Goal: Task Accomplishment & Management: Manage account settings

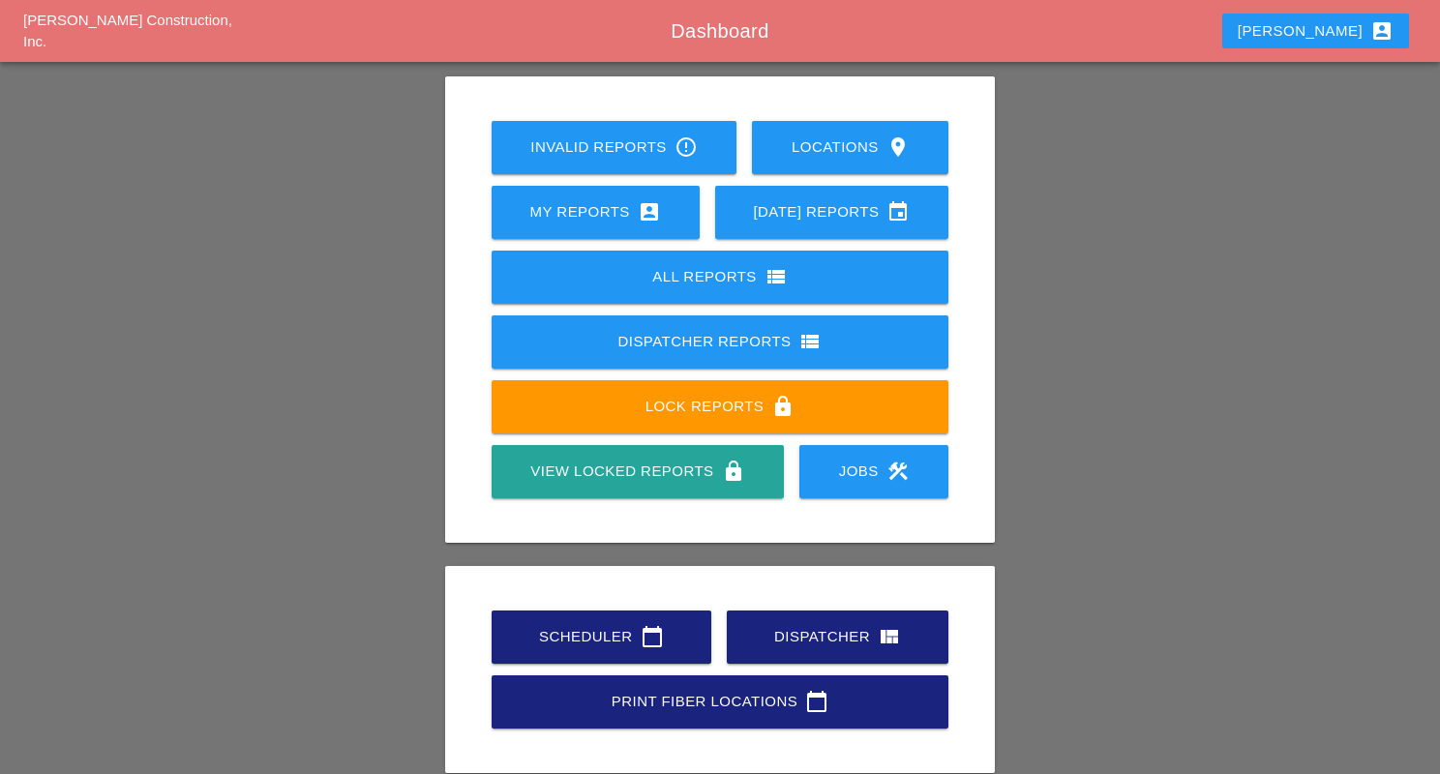
scroll to position [177, 0]
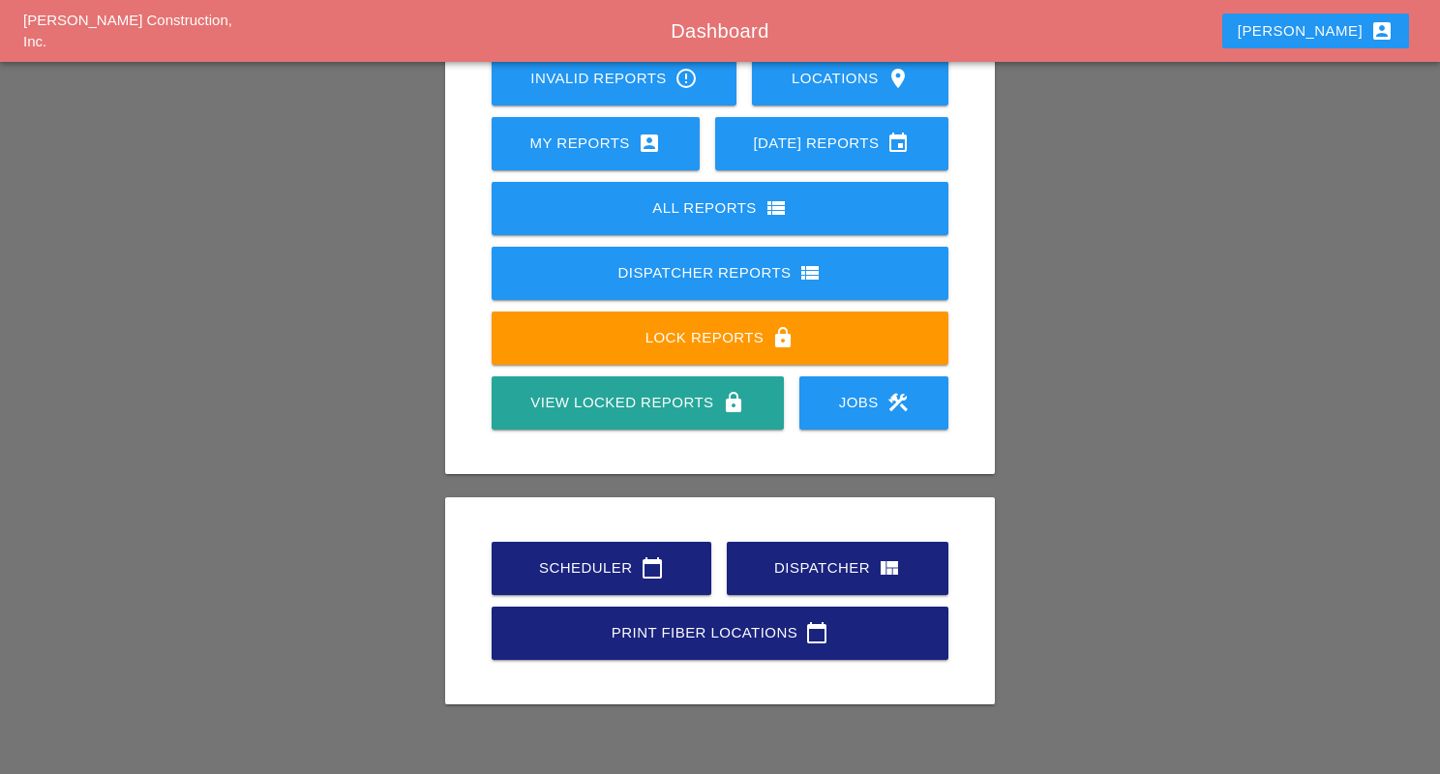
click at [646, 566] on icon "calendar_today" at bounding box center [652, 567] width 23 height 23
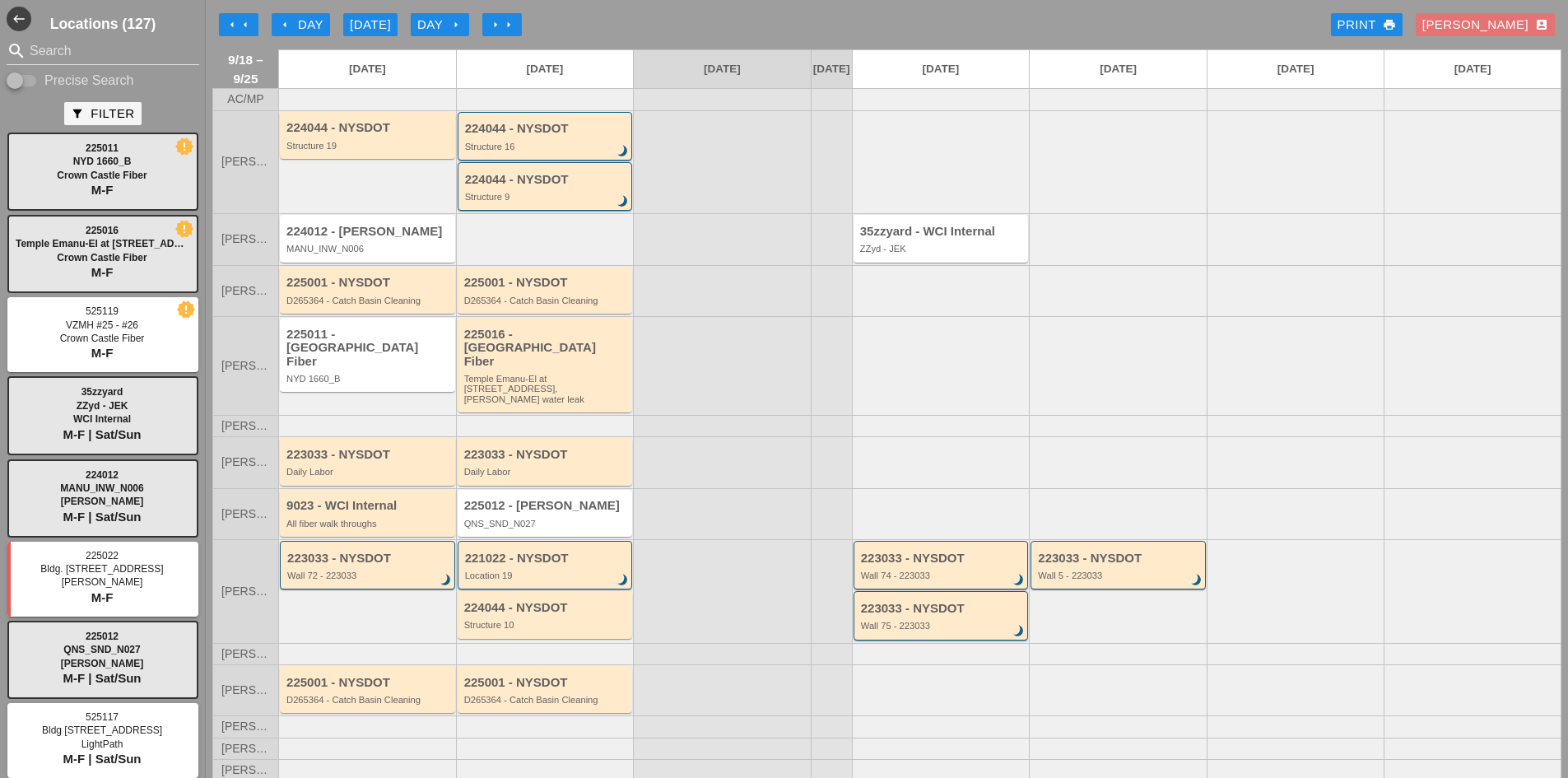
click at [297, 26] on div "arrow_left Day" at bounding box center [300, 25] width 45 height 19
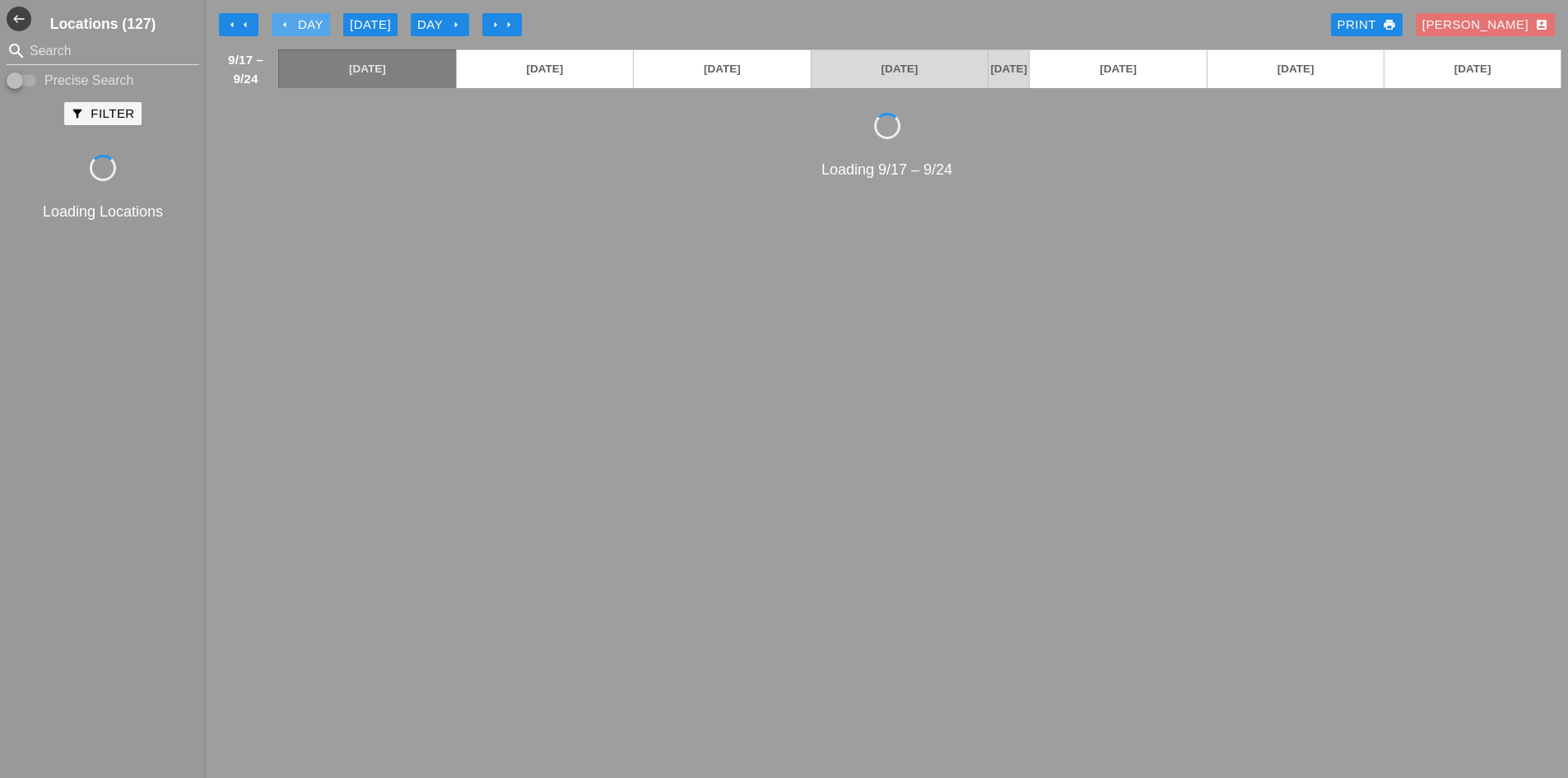
click at [297, 26] on div "arrow_left Day" at bounding box center [300, 25] width 45 height 19
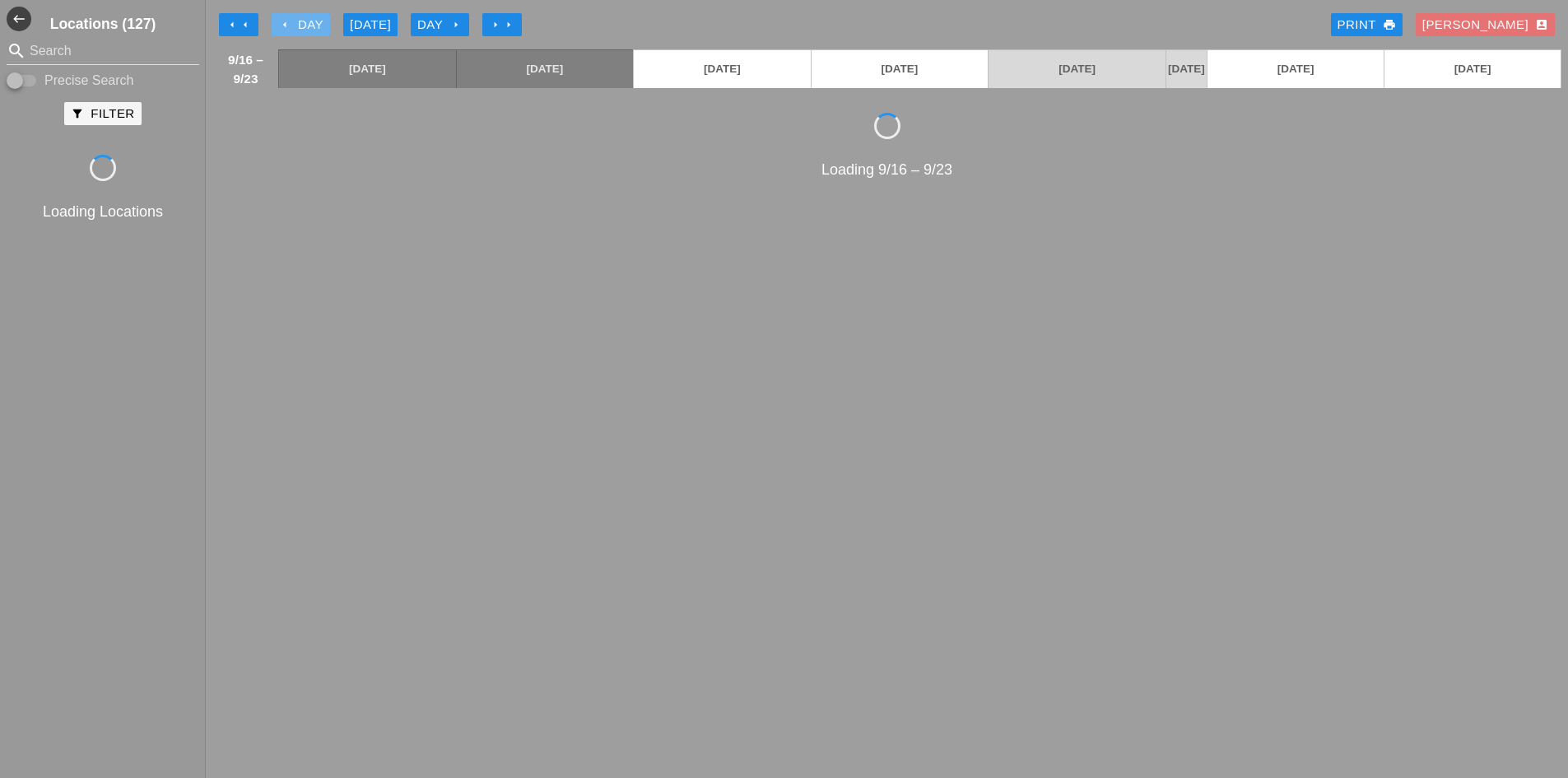
click at [297, 26] on div "arrow_left Day" at bounding box center [300, 25] width 45 height 19
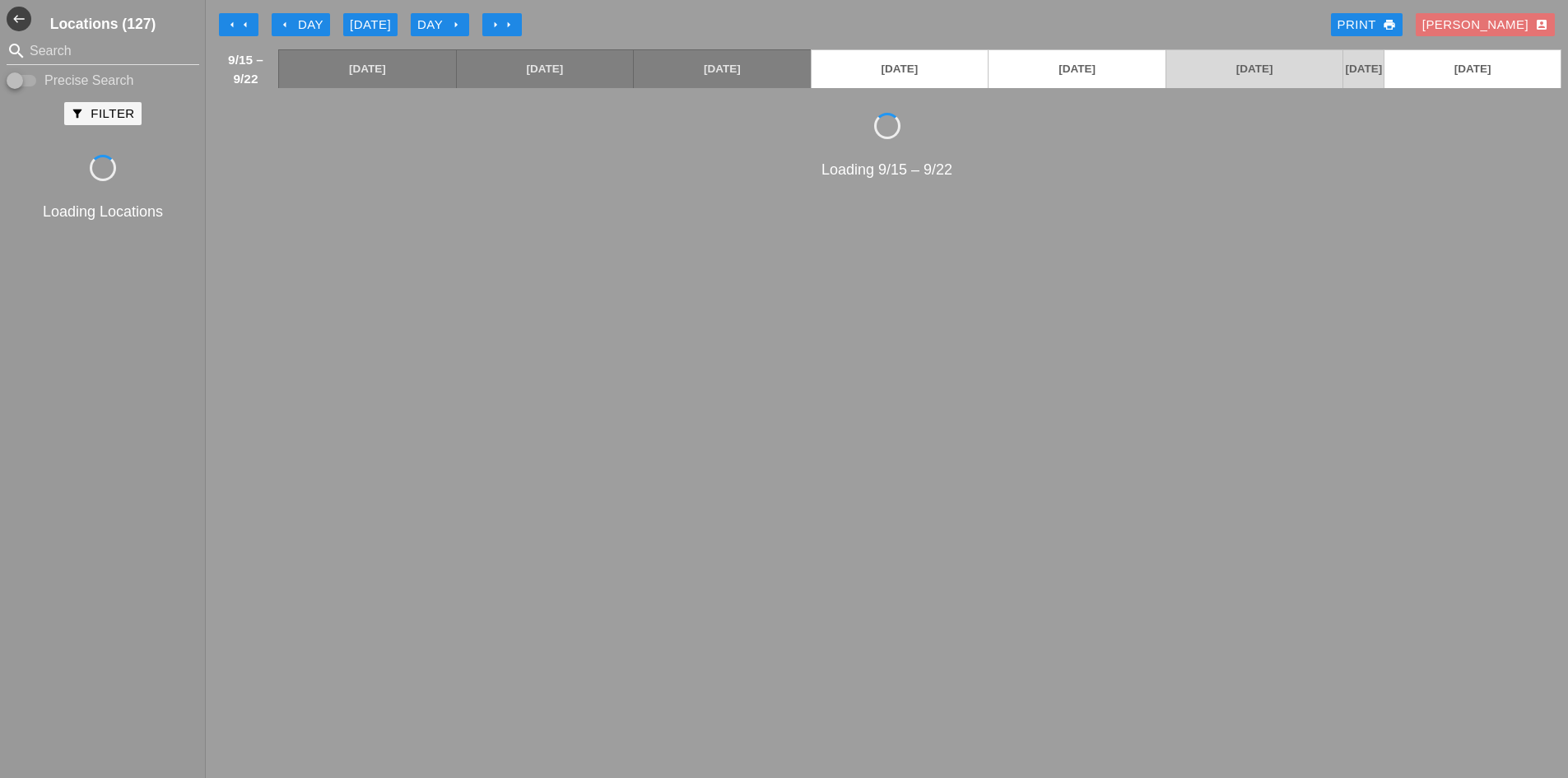
click at [297, 26] on div "arrow_left Day" at bounding box center [300, 25] width 45 height 19
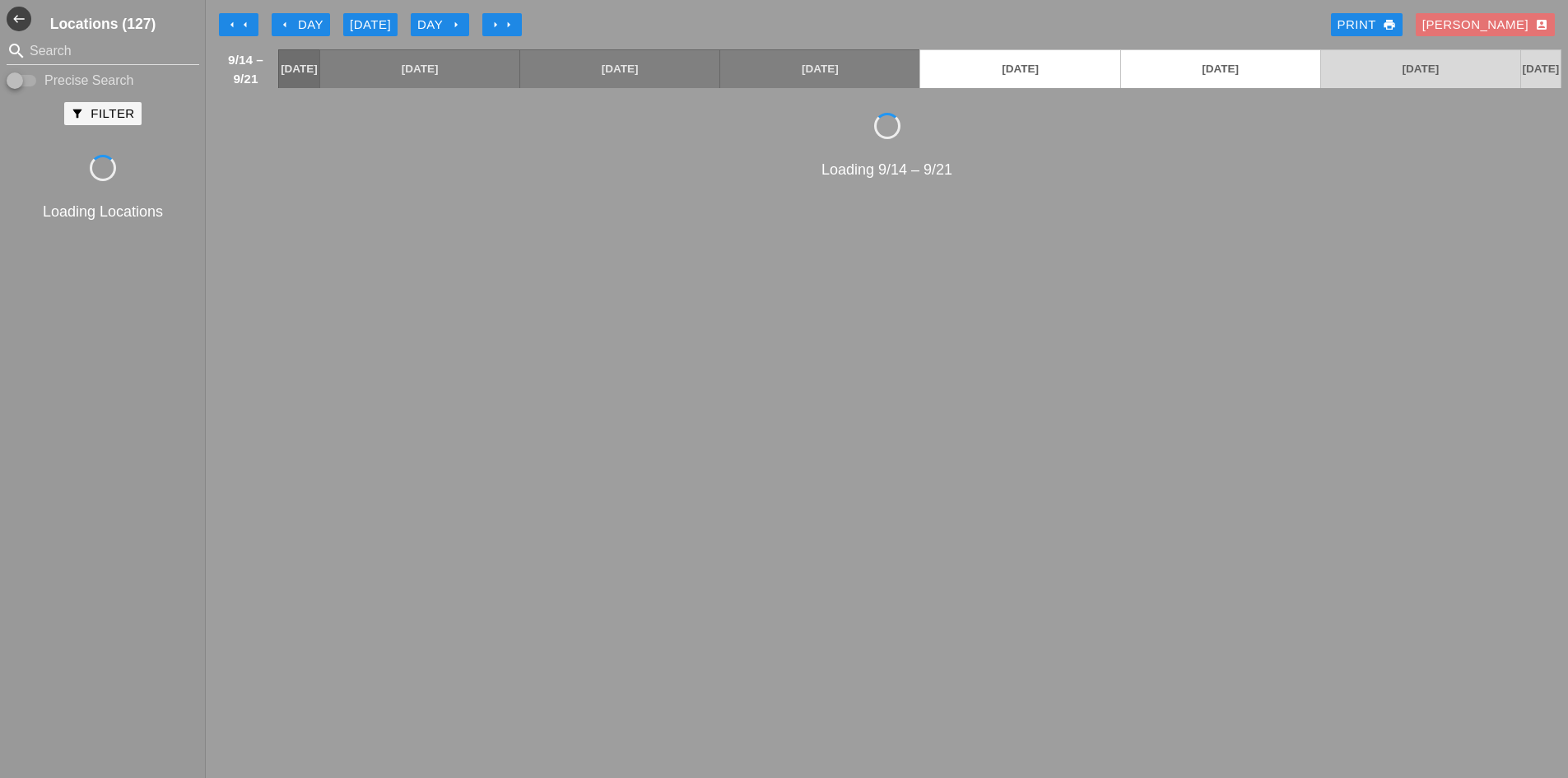
click at [296, 30] on div "arrow_left Day" at bounding box center [300, 25] width 45 height 19
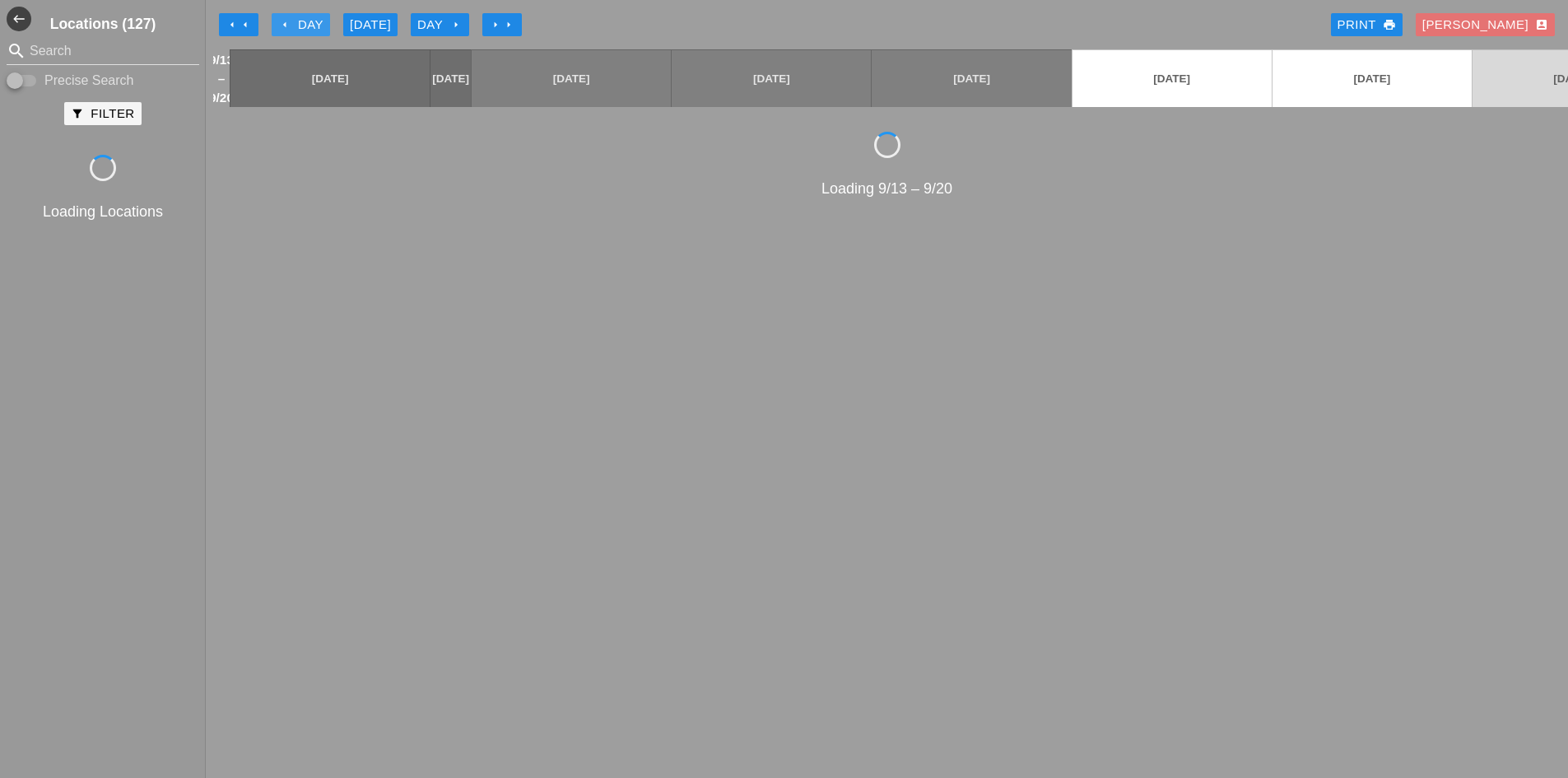
click at [296, 30] on div "arrow_left Day" at bounding box center [300, 25] width 45 height 19
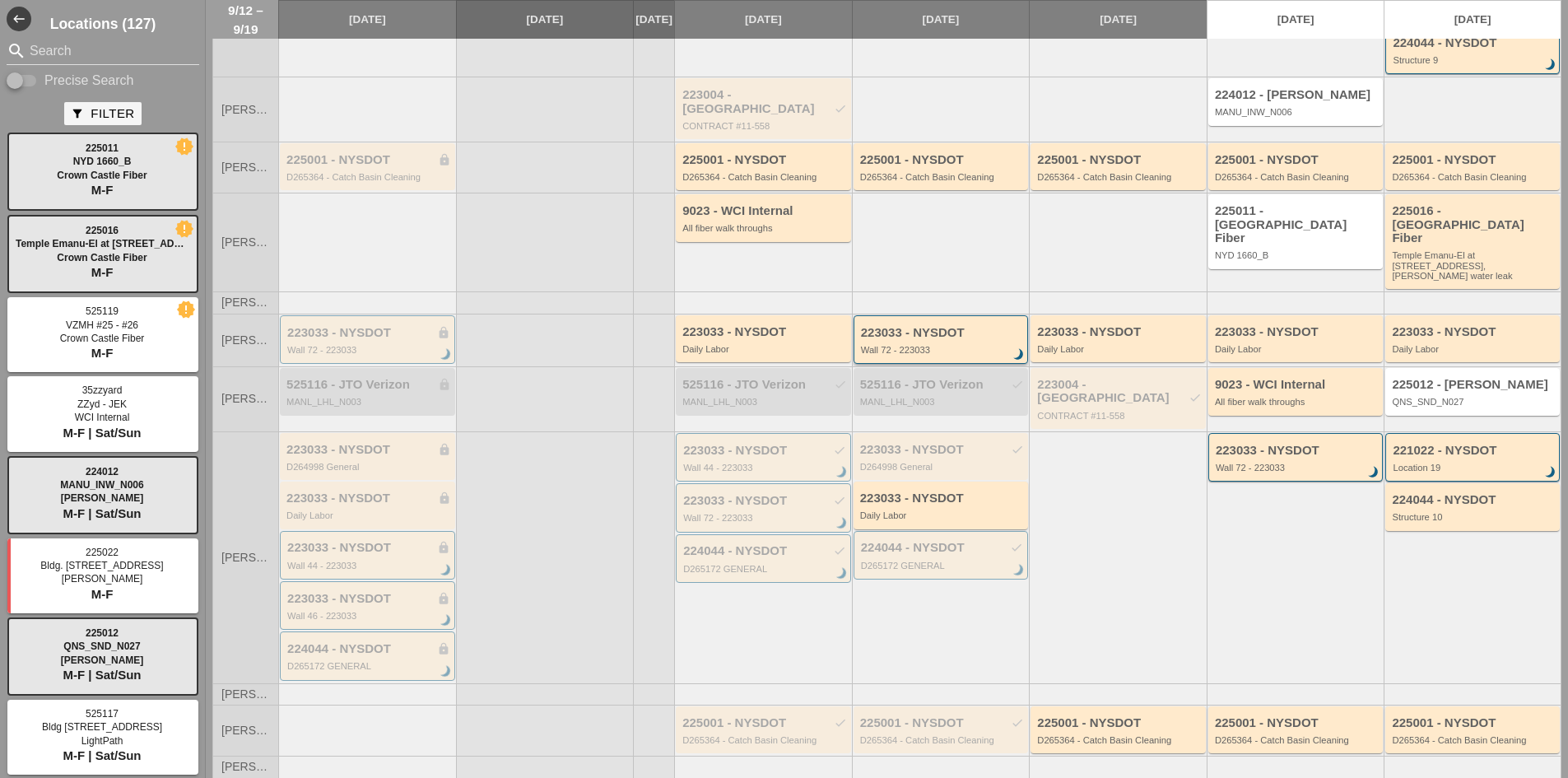
scroll to position [165, 0]
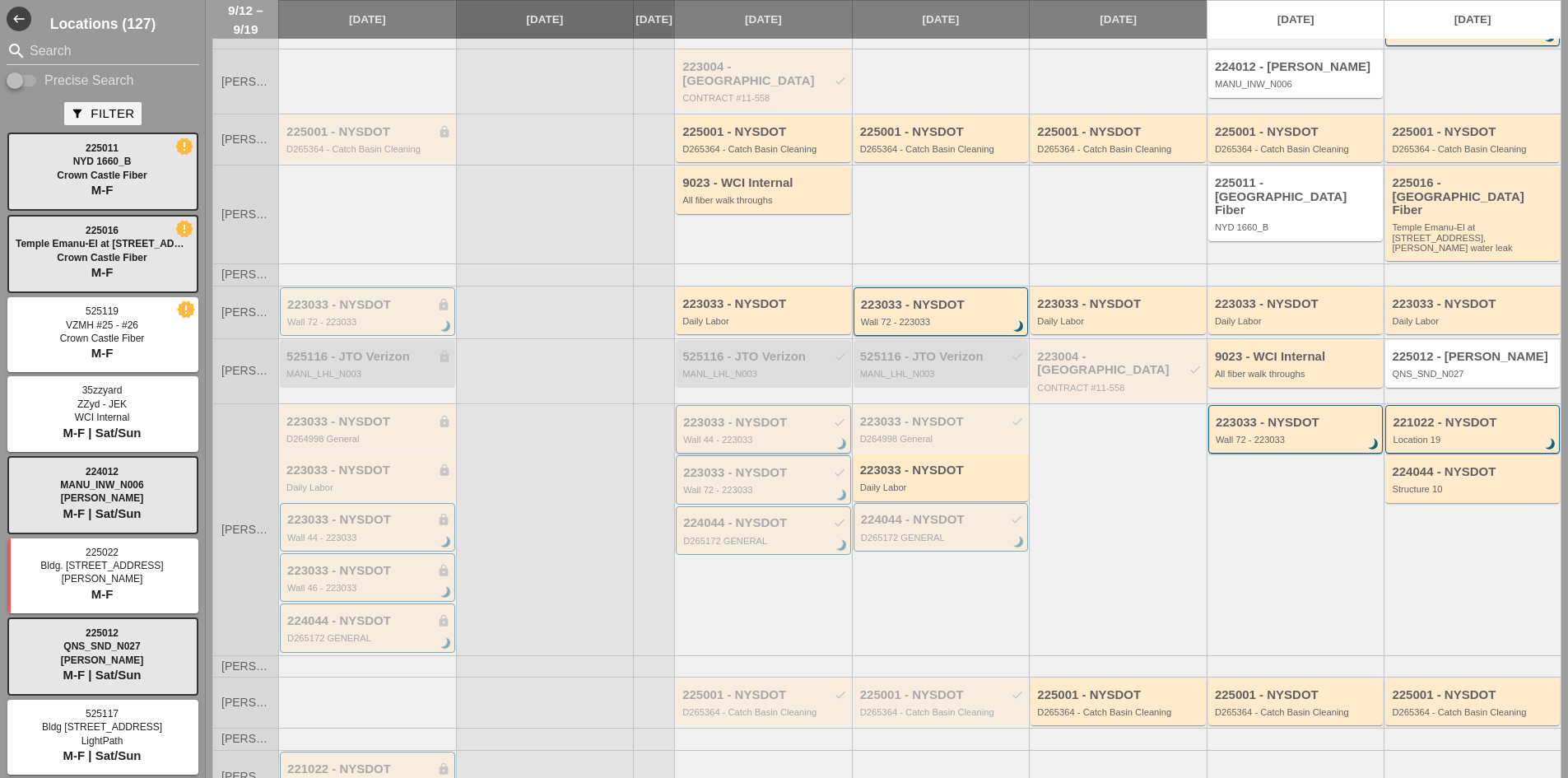
click at [736, 416] on div "223033 - NYSDOT check" at bounding box center [765, 423] width 163 height 14
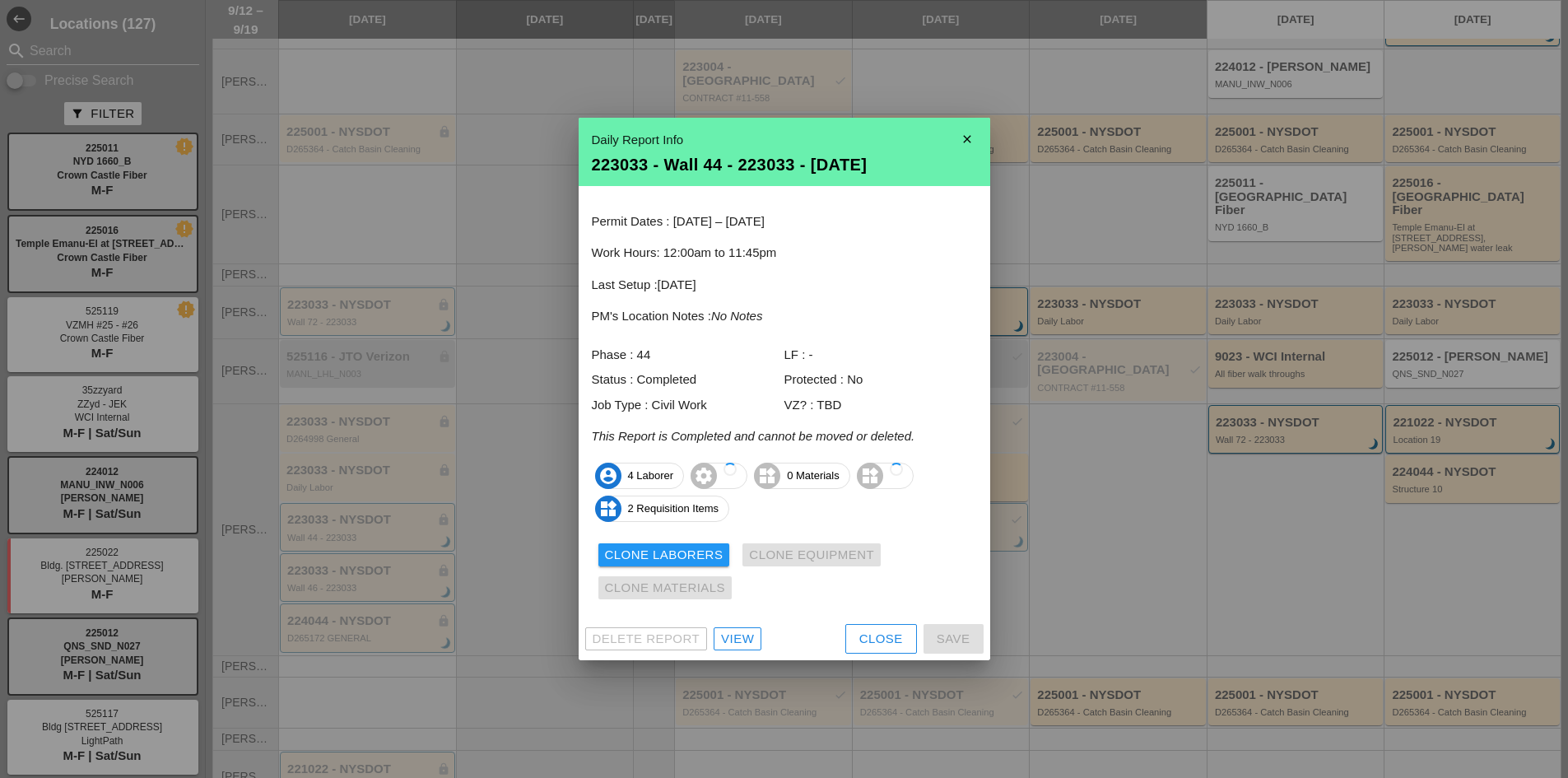
click at [740, 642] on div "View" at bounding box center [738, 639] width 33 height 19
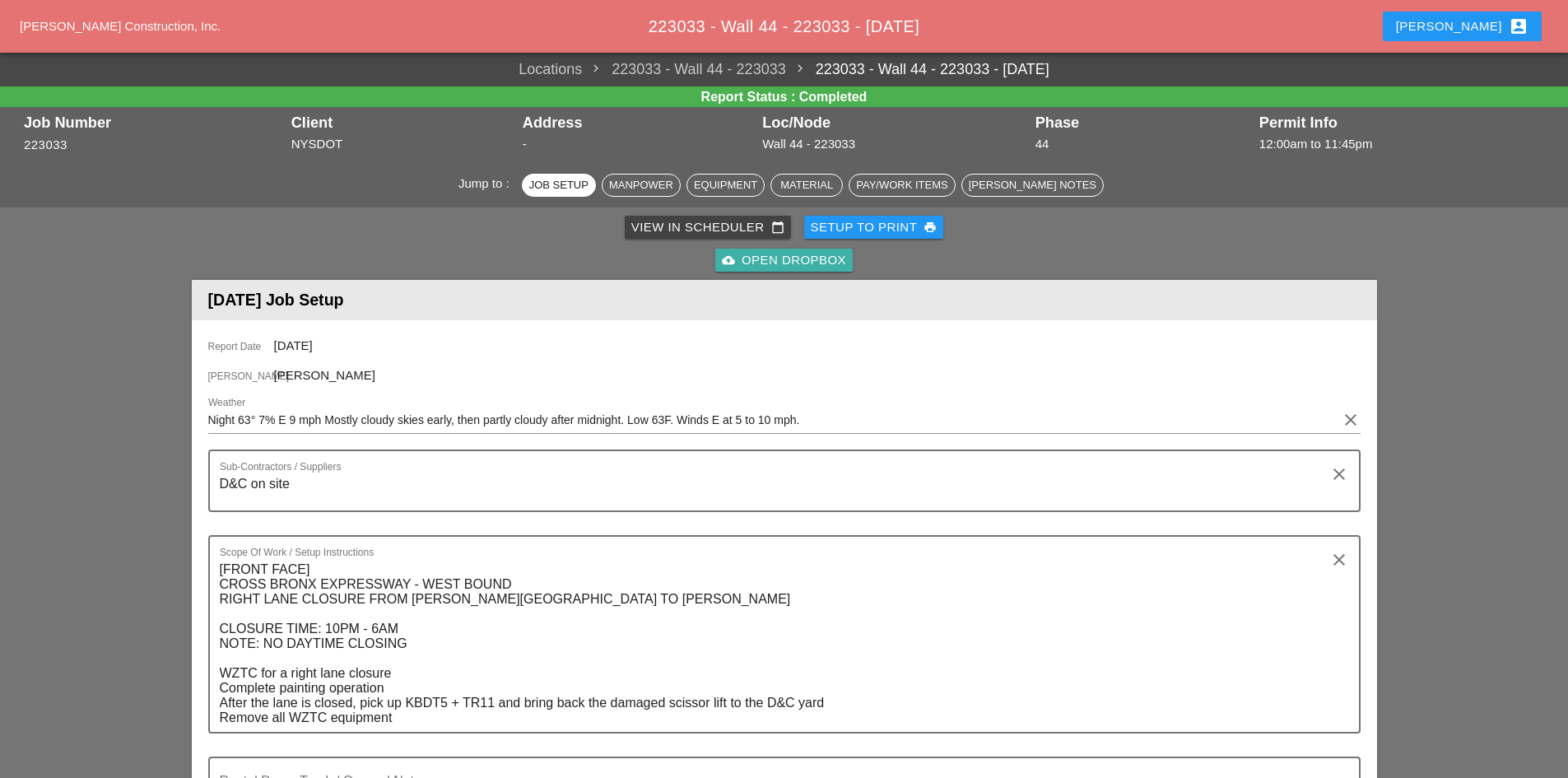
click at [776, 269] on div "cloud_upload Open Dropbox" at bounding box center [784, 260] width 124 height 19
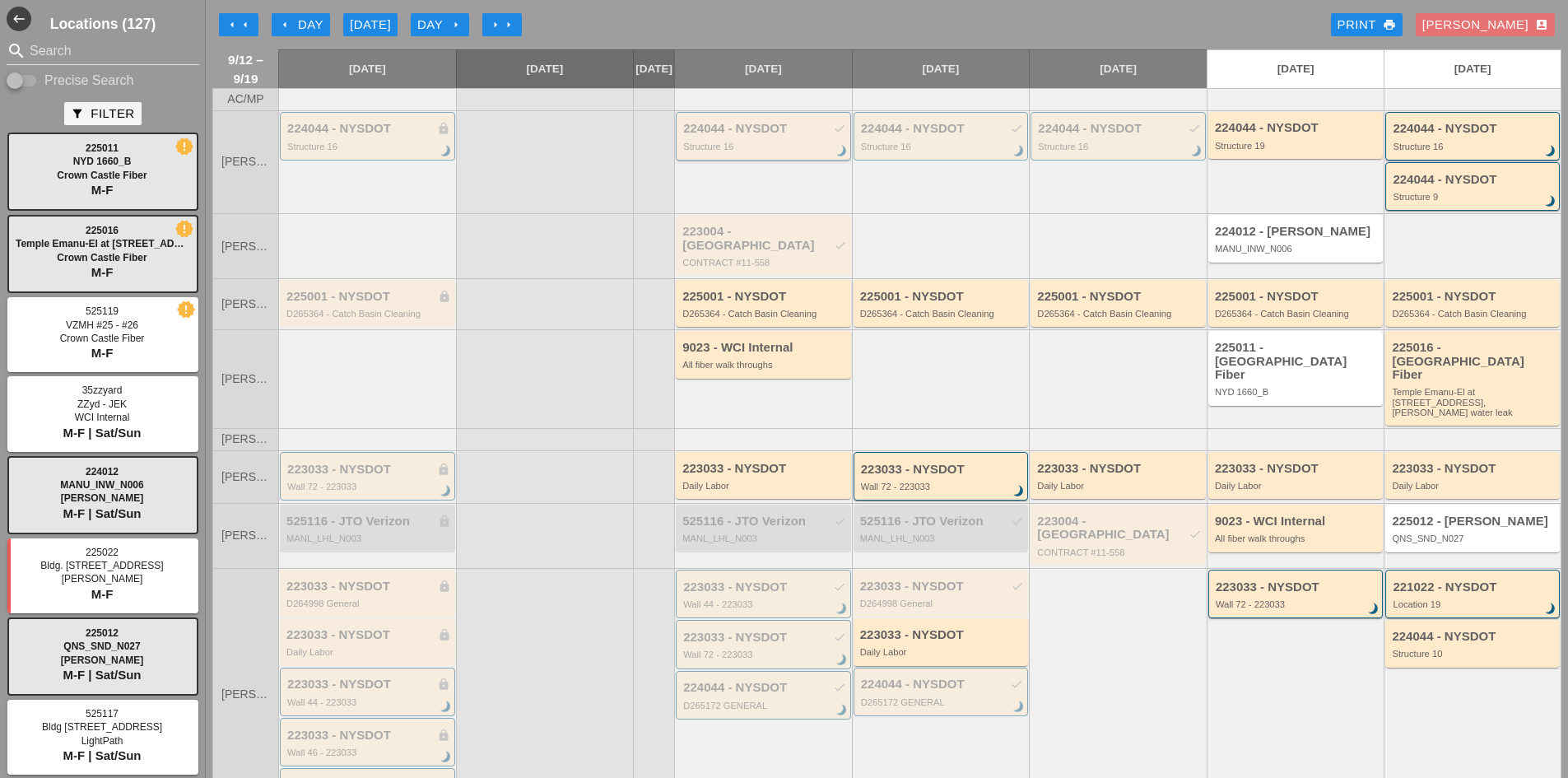
click at [769, 136] on div "224044 - NYSDOT check" at bounding box center [765, 129] width 163 height 14
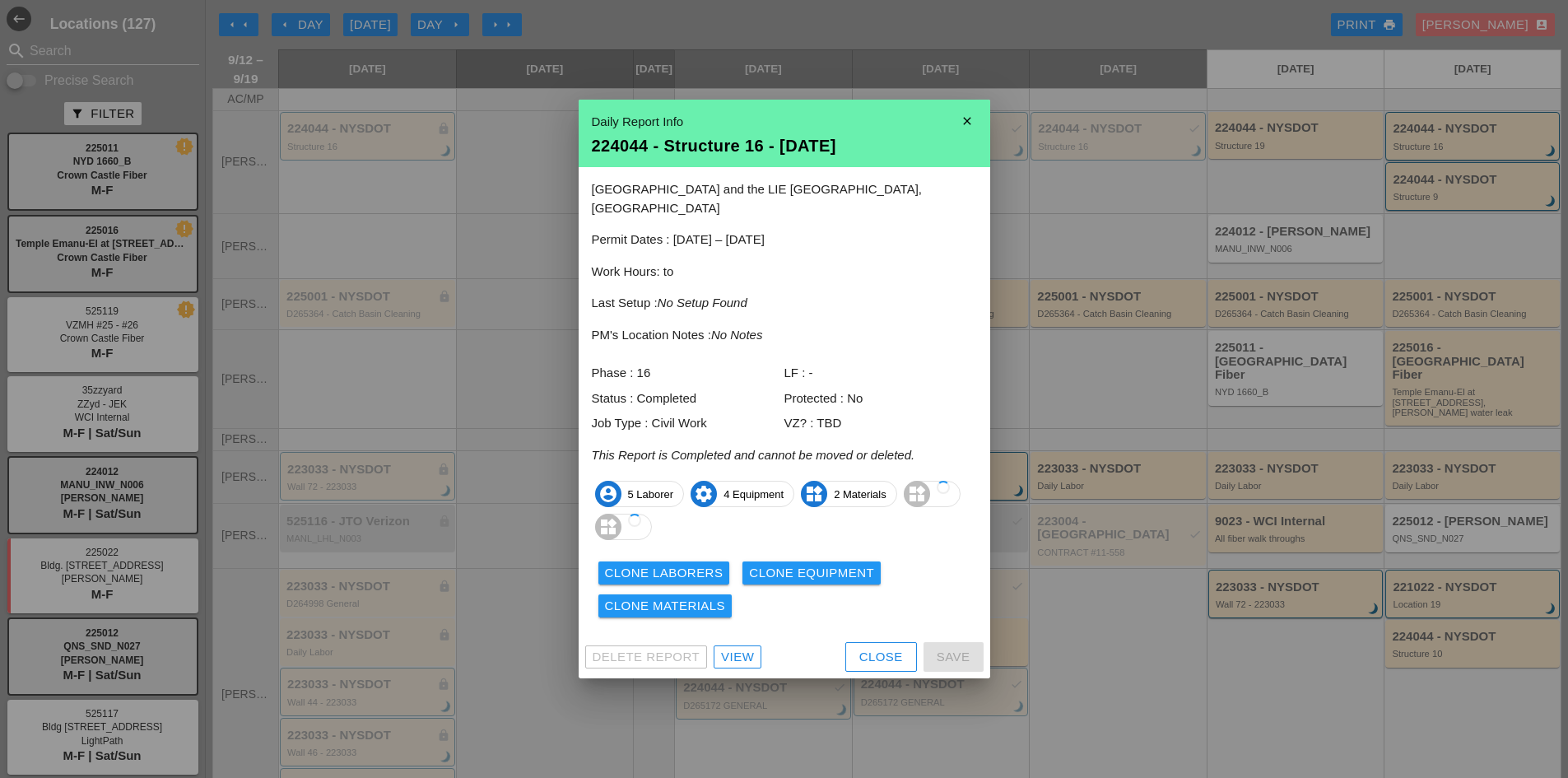
click at [756, 636] on div "Delete Report View Close Save" at bounding box center [784, 657] width 412 height 43
click at [750, 650] on div "View" at bounding box center [738, 658] width 33 height 19
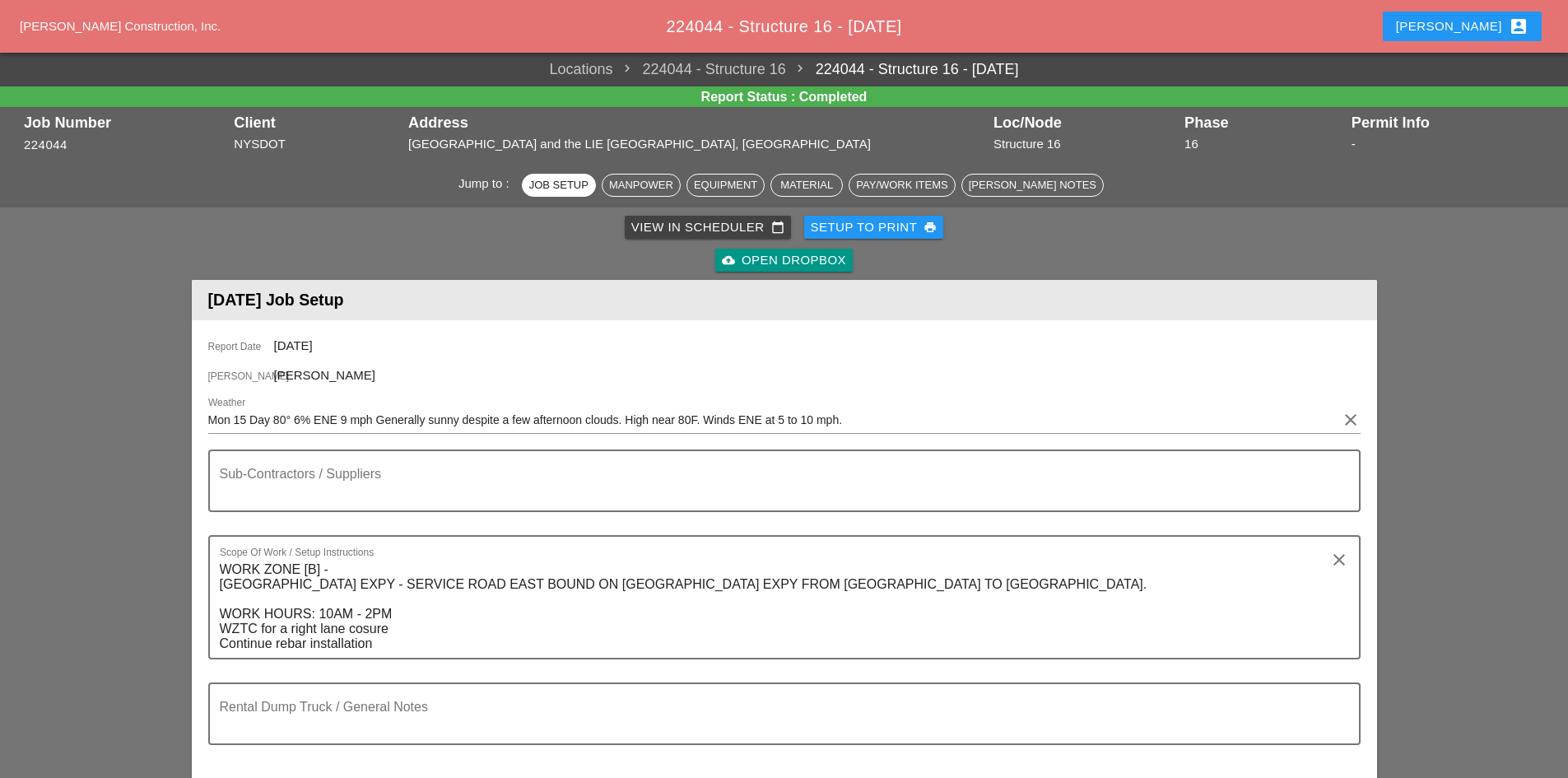
click at [795, 267] on div "cloud_upload Open Dropbox" at bounding box center [784, 260] width 124 height 19
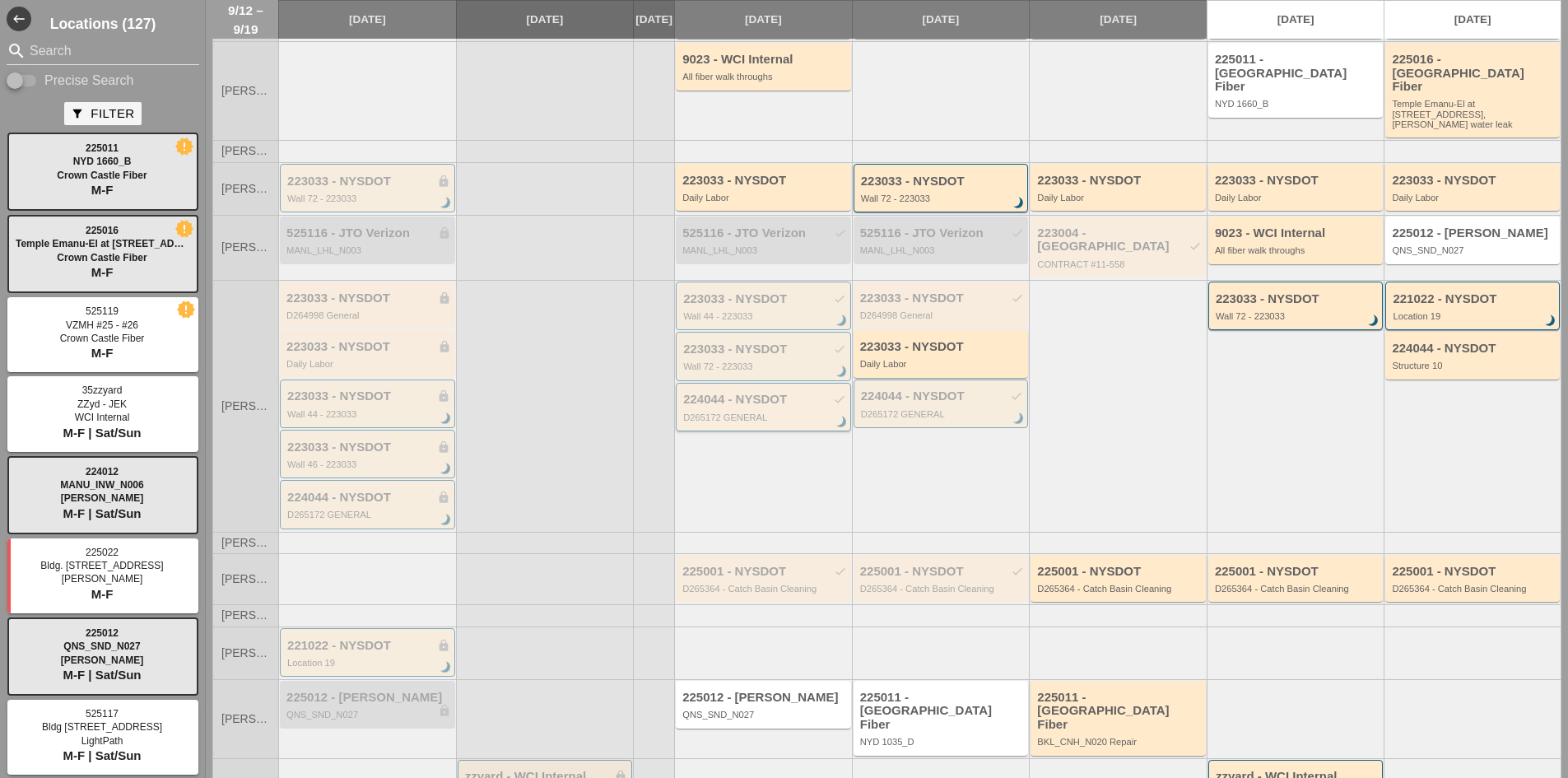
scroll to position [290, 0]
click at [383, 638] on div "221022 - NYSDOT lock" at bounding box center [369, 644] width 163 height 14
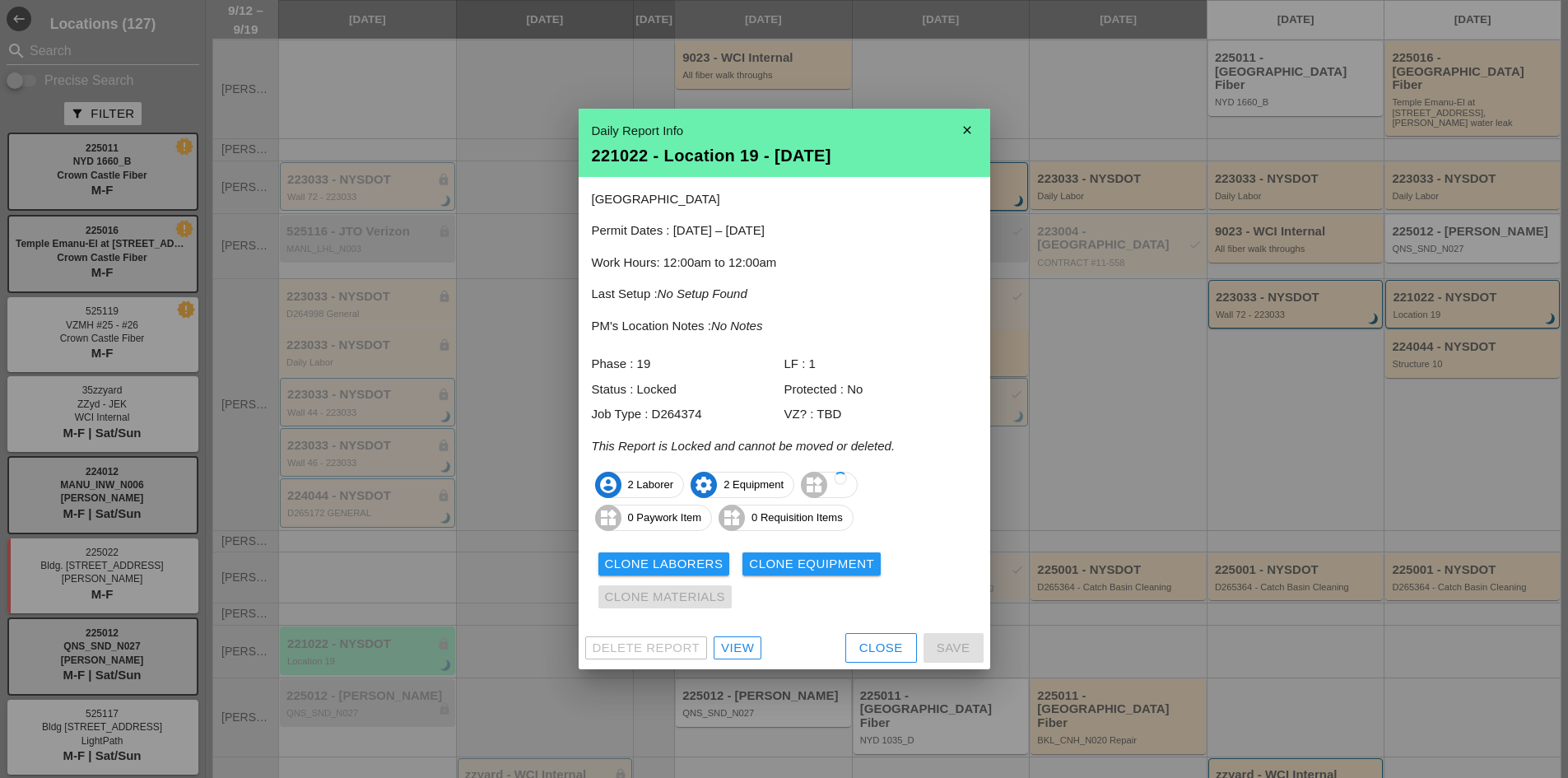
click at [741, 633] on div "Delete Report View Close Save" at bounding box center [784, 648] width 412 height 43
click at [741, 647] on div "View" at bounding box center [738, 649] width 33 height 19
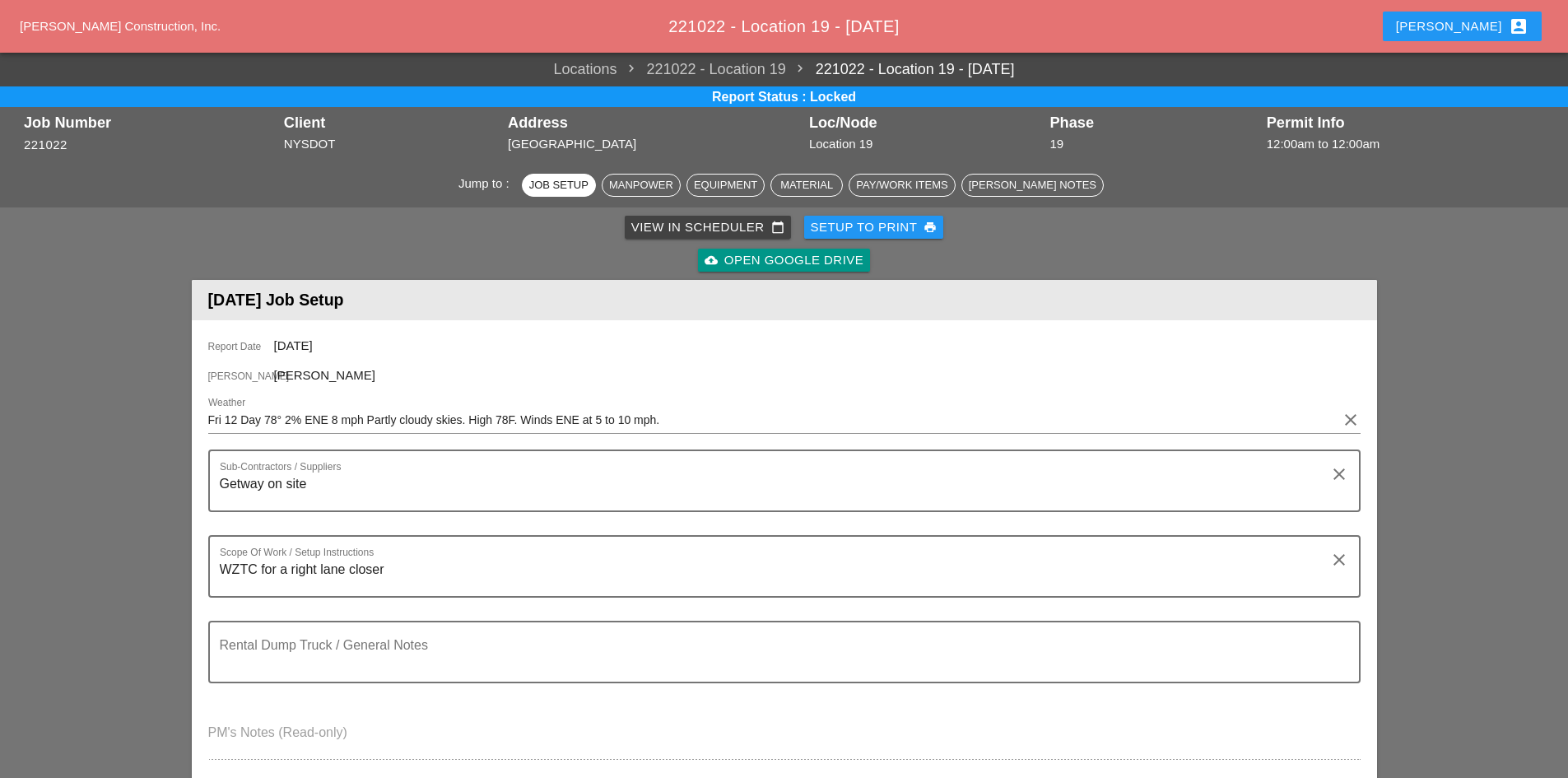
click at [777, 275] on div "cloud_upload Open Google Drive" at bounding box center [784, 260] width 1179 height 33
click at [776, 265] on div "cloud_upload Open Google Drive" at bounding box center [784, 260] width 159 height 19
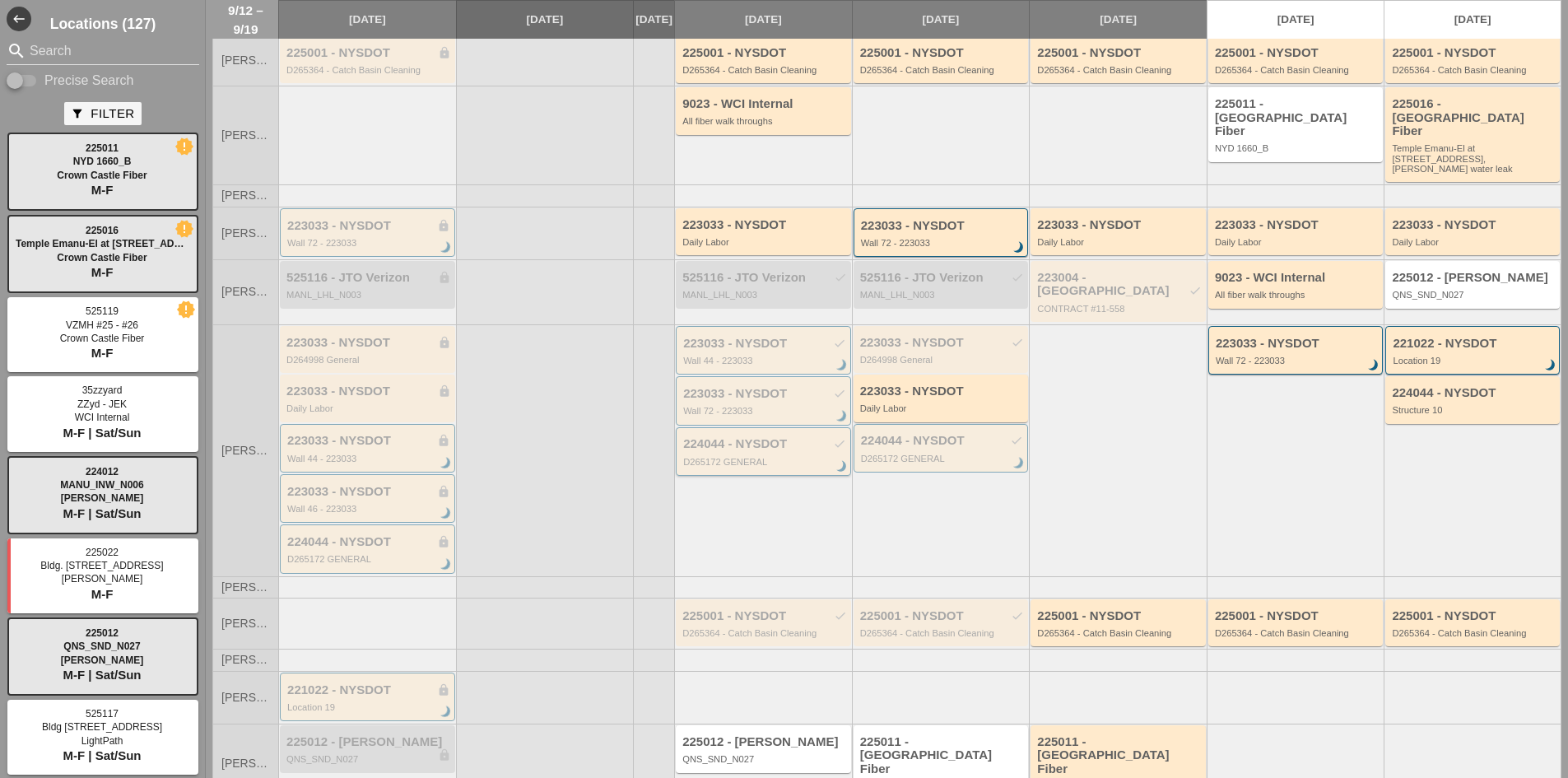
scroll to position [208, 0]
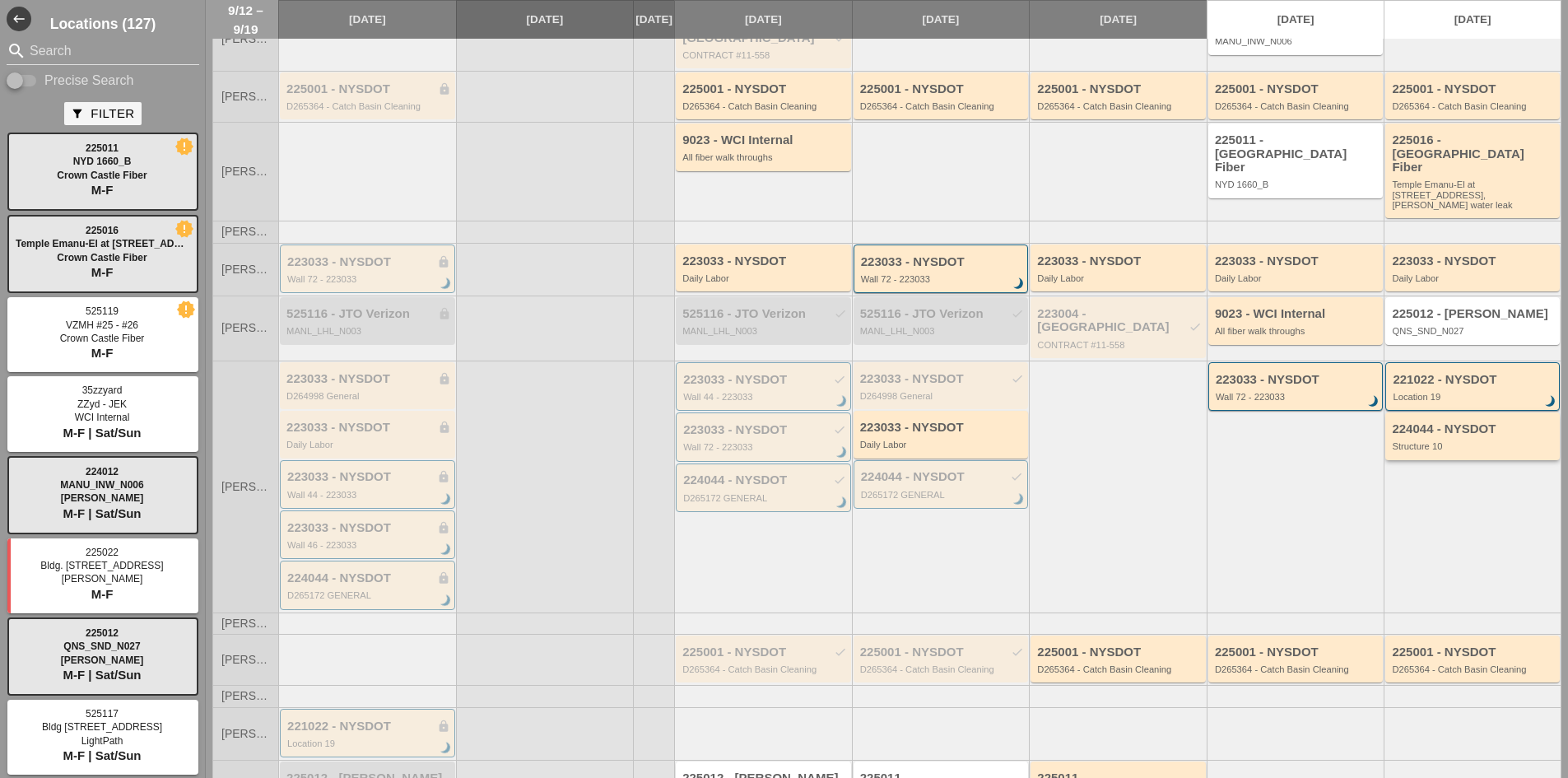
click at [1423, 422] on div "224044 - NYSDOT Structure 10" at bounding box center [1474, 437] width 164 height 30
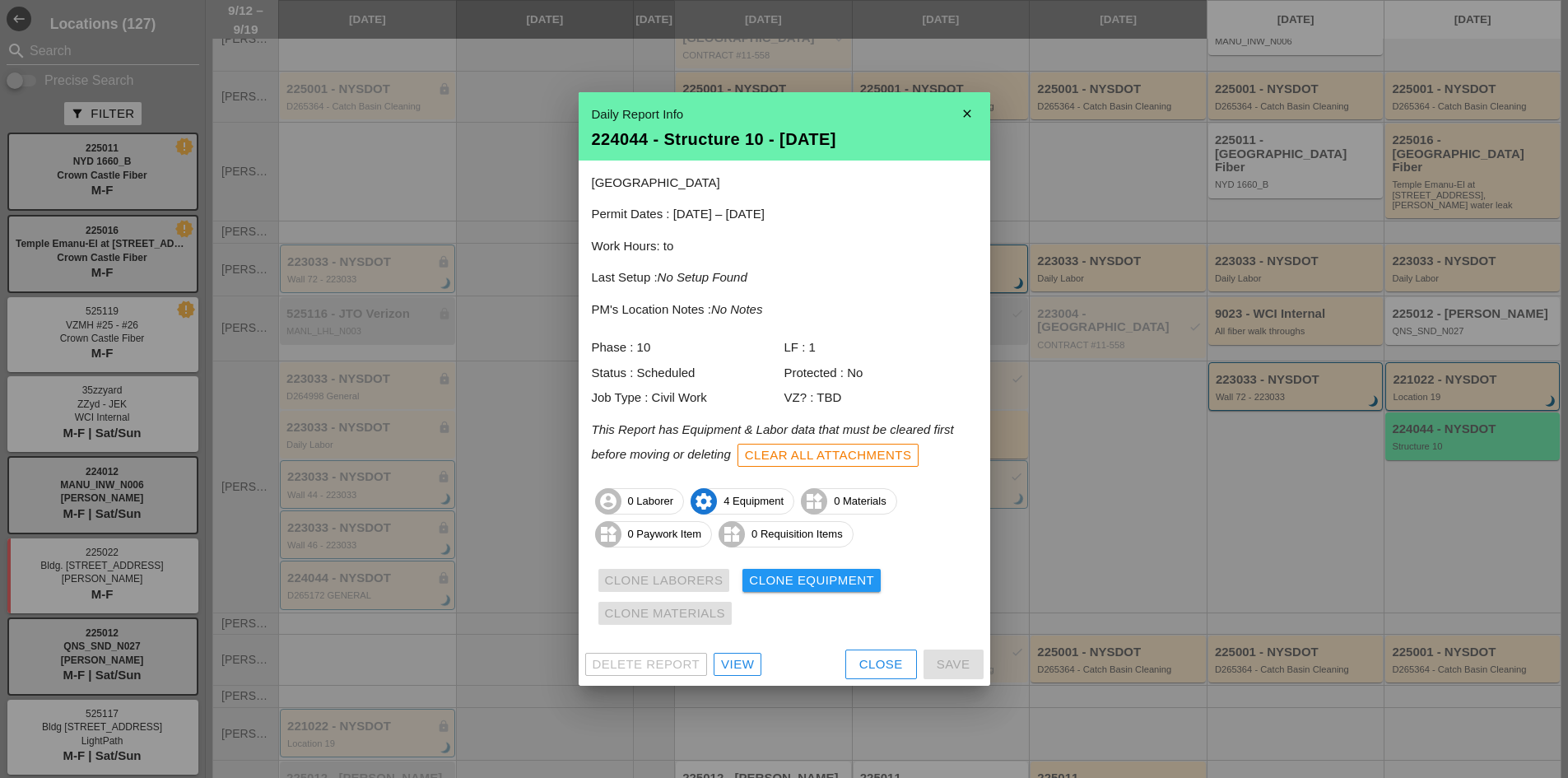
click at [744, 666] on div "View" at bounding box center [738, 665] width 33 height 19
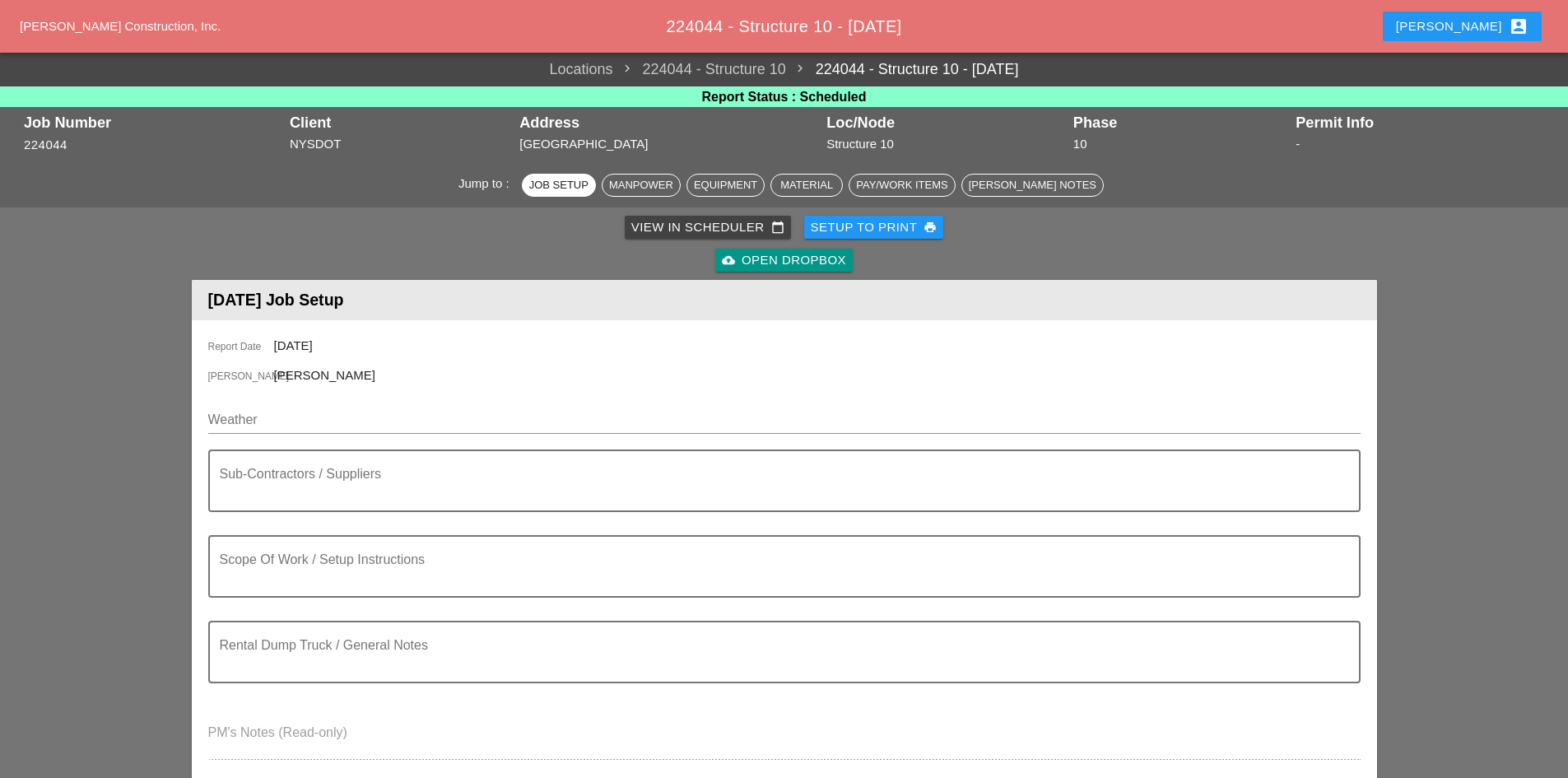
click at [750, 255] on div "cloud_upload Open Dropbox" at bounding box center [784, 260] width 124 height 19
